Goal: Task Accomplishment & Management: Complete application form

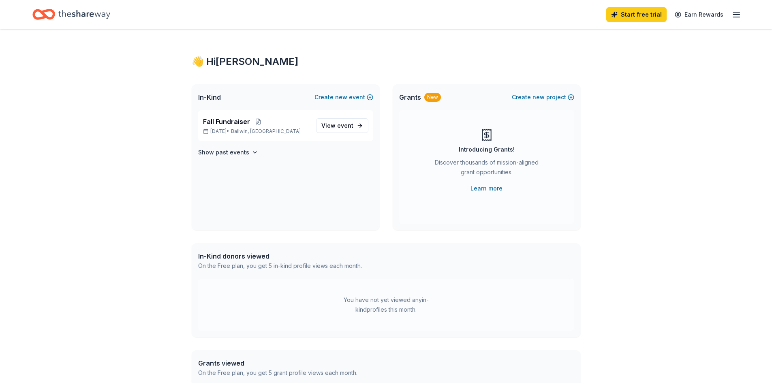
click at [738, 15] on icon "button" at bounding box center [737, 15] width 10 height 10
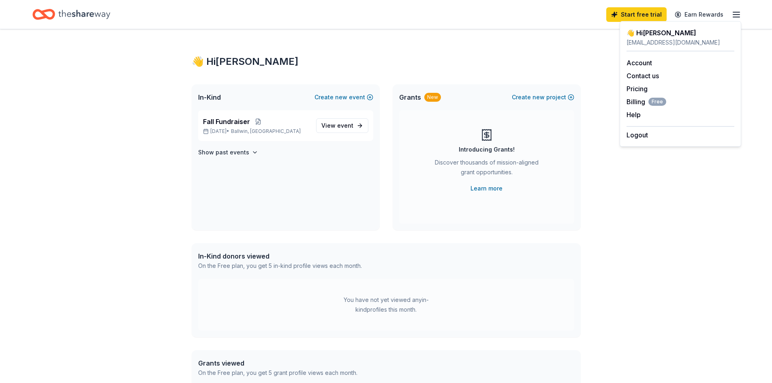
click at [736, 17] on line "button" at bounding box center [736, 17] width 6 height 0
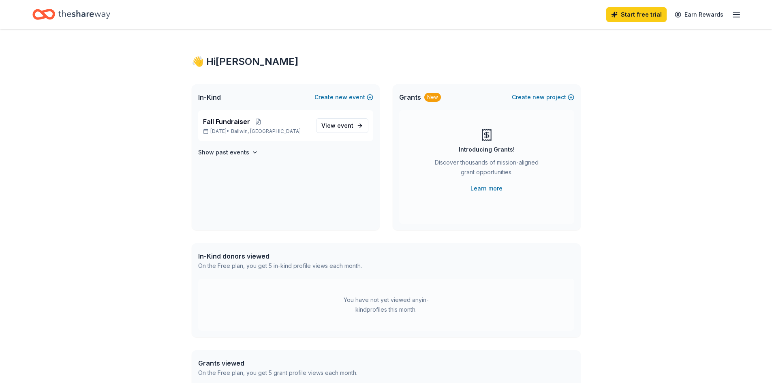
click at [49, 13] on icon "Home" at bounding box center [43, 14] width 23 height 19
click at [235, 258] on div "In-Kind donors viewed" at bounding box center [280, 256] width 164 height 10
click at [345, 123] on span "event" at bounding box center [345, 125] width 16 height 7
click at [336, 125] on span "View event" at bounding box center [337, 126] width 32 height 10
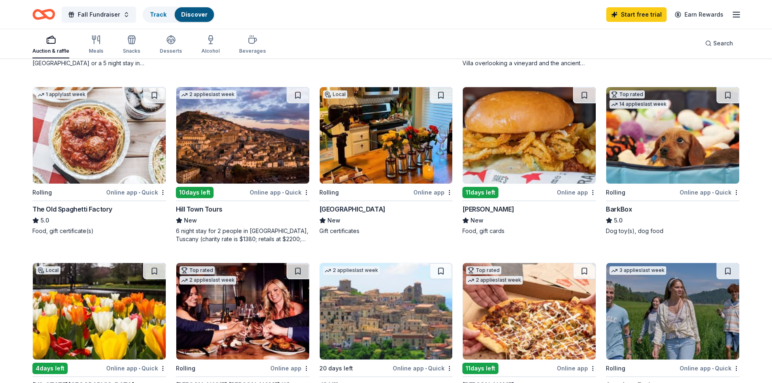
scroll to position [486, 0]
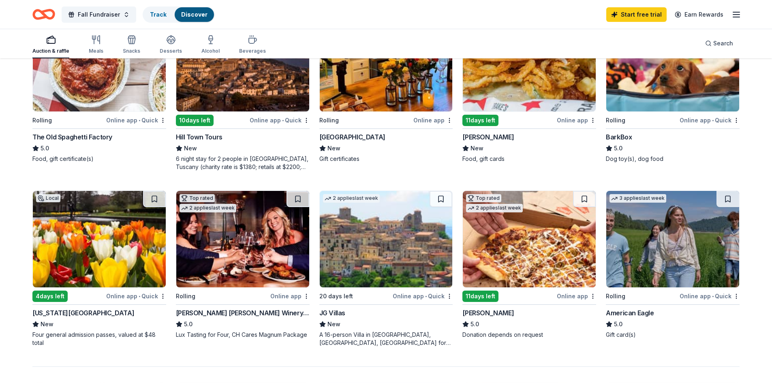
click at [549, 264] on img at bounding box center [529, 239] width 133 height 96
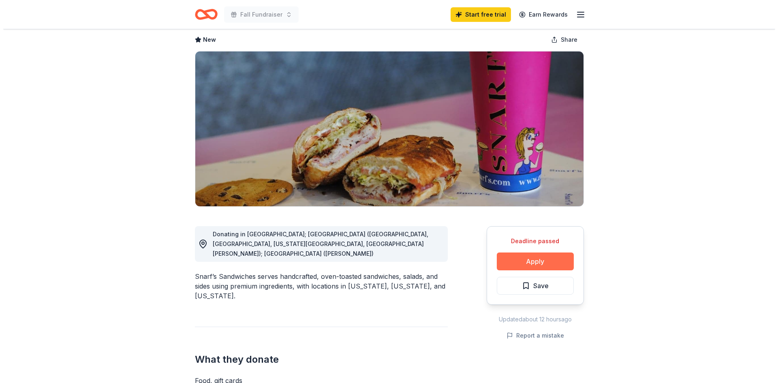
scroll to position [81, 0]
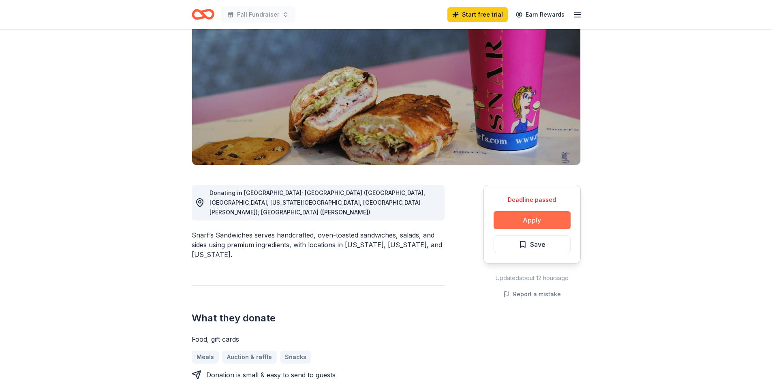
click at [518, 224] on button "Apply" at bounding box center [532, 220] width 77 height 18
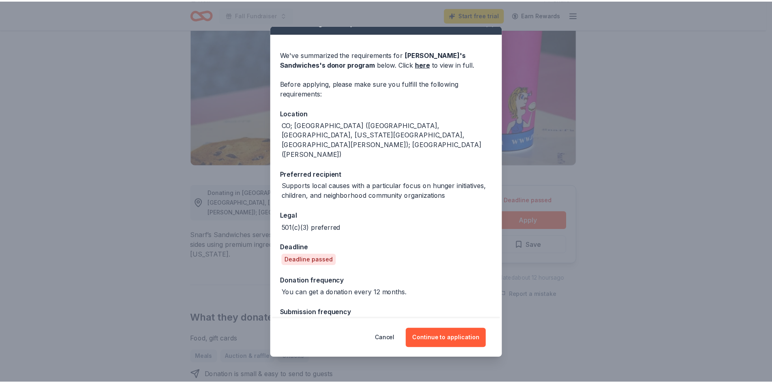
scroll to position [0, 0]
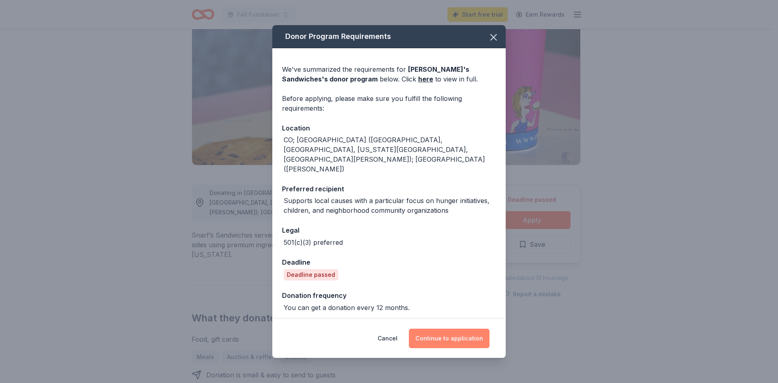
click at [449, 338] on button "Continue to application" at bounding box center [449, 338] width 81 height 19
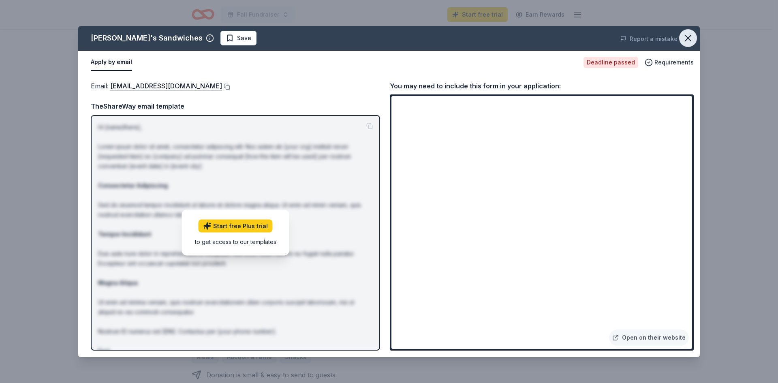
click at [683, 41] on icon "button" at bounding box center [688, 37] width 11 height 11
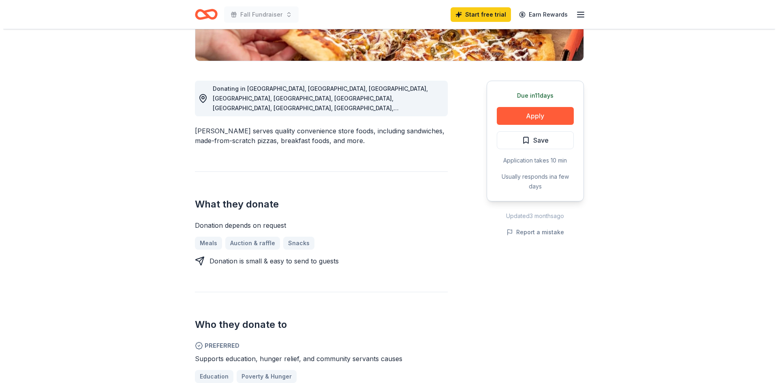
scroll to position [203, 0]
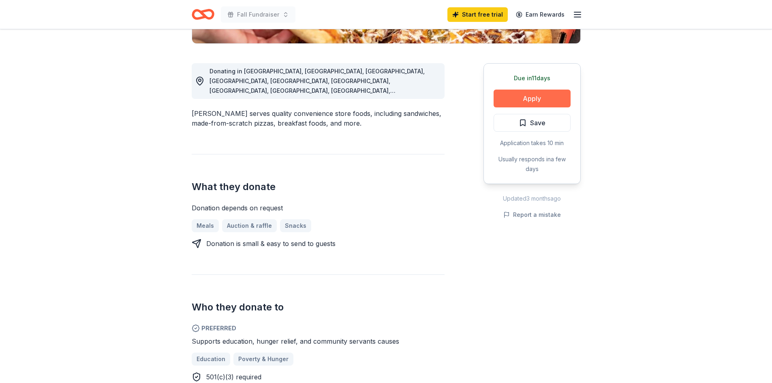
click at [548, 94] on button "Apply" at bounding box center [532, 99] width 77 height 18
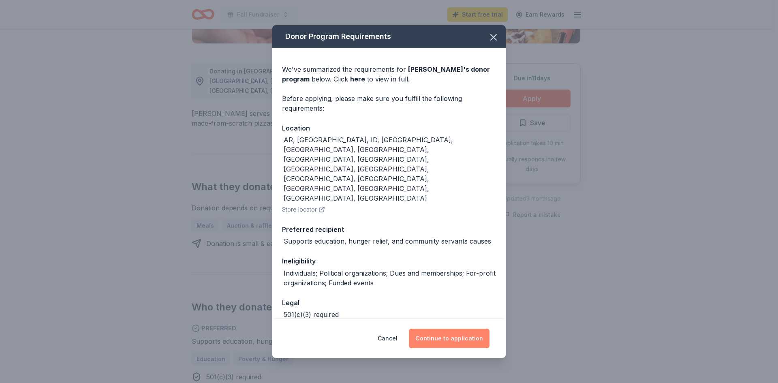
click at [455, 332] on button "Continue to application" at bounding box center [449, 338] width 81 height 19
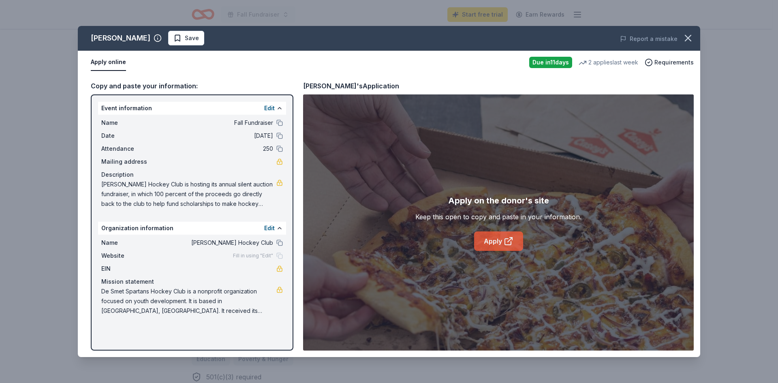
click at [504, 244] on icon at bounding box center [509, 241] width 10 height 10
